Goal: Task Accomplishment & Management: Use online tool/utility

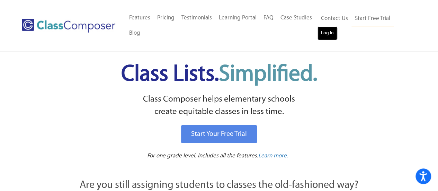
click at [324, 31] on link "Log In" at bounding box center [327, 33] width 20 height 14
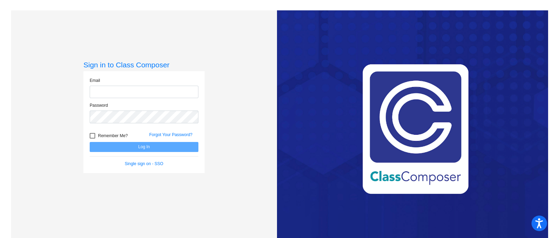
type input "[PERSON_NAME][EMAIL_ADDRESS][DOMAIN_NAME]"
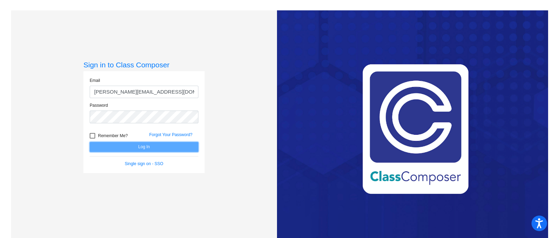
click at [144, 144] on button "Log In" at bounding box center [144, 147] width 109 height 10
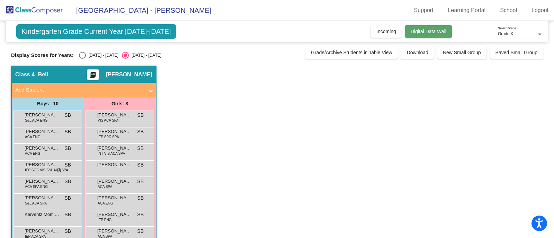
click at [428, 26] on button "Digital Data Wall" at bounding box center [428, 31] width 47 height 12
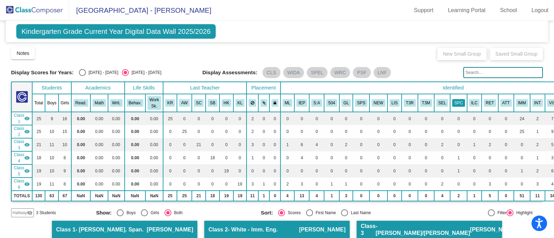
click at [455, 103] on button "SPC" at bounding box center [458, 103] width 12 height 8
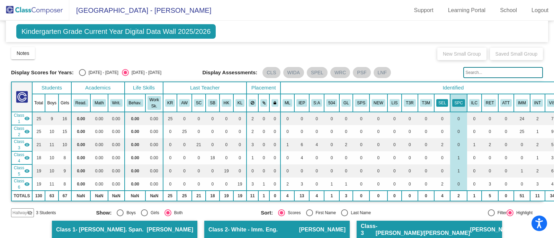
click at [436, 101] on button "SEL" at bounding box center [442, 103] width 12 height 8
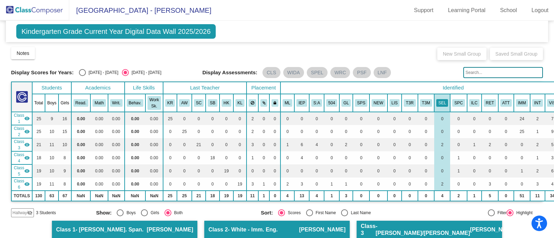
click at [405, 55] on div "Notes Download Class List Import Students New Small Group Saved Small Group" at bounding box center [276, 53] width 531 height 14
click at [506, 72] on input "text" at bounding box center [503, 72] width 80 height 11
type input "s&l"
